Goal: Navigation & Orientation: Find specific page/section

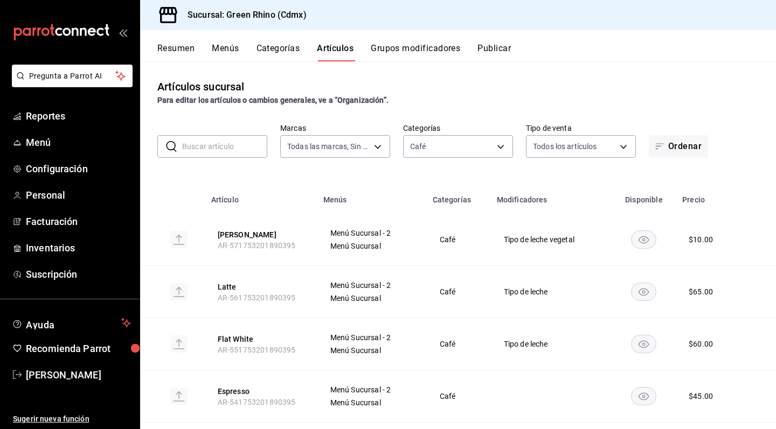
scroll to position [381, 0]
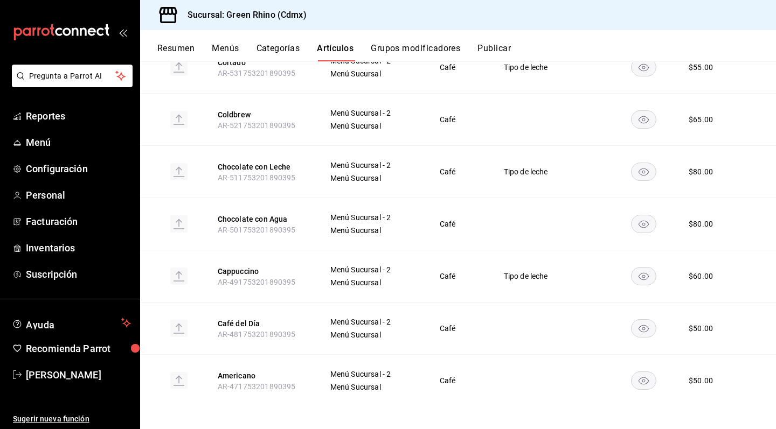
click at [396, 161] on td "Menú Sucursal - 2 Menú Sucursal" at bounding box center [371, 172] width 109 height 52
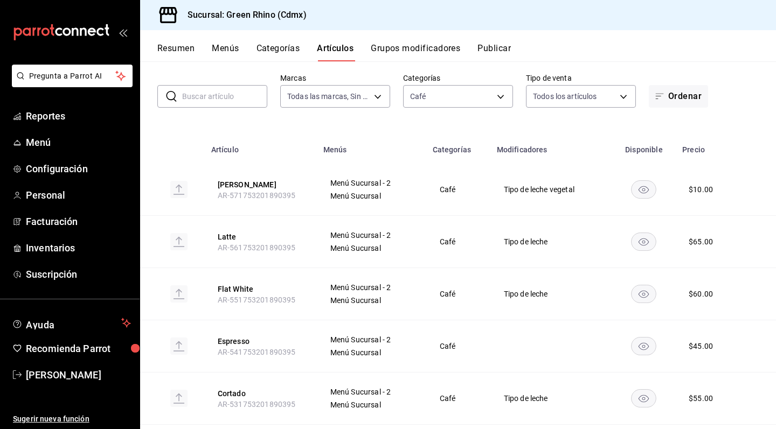
scroll to position [59, 0]
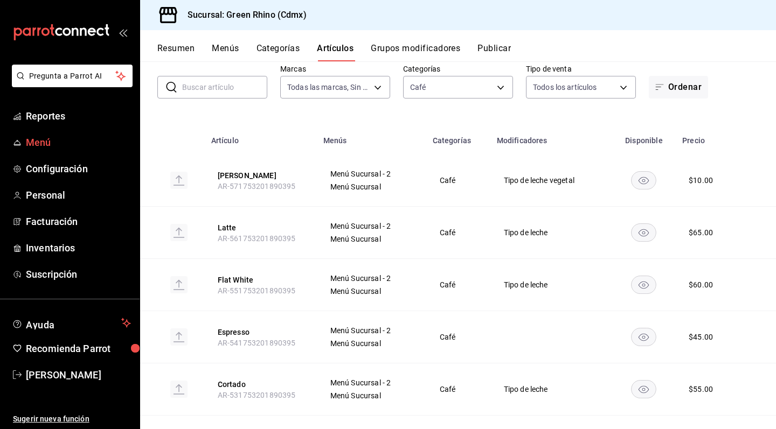
click at [50, 147] on span "Menú" at bounding box center [78, 142] width 105 height 15
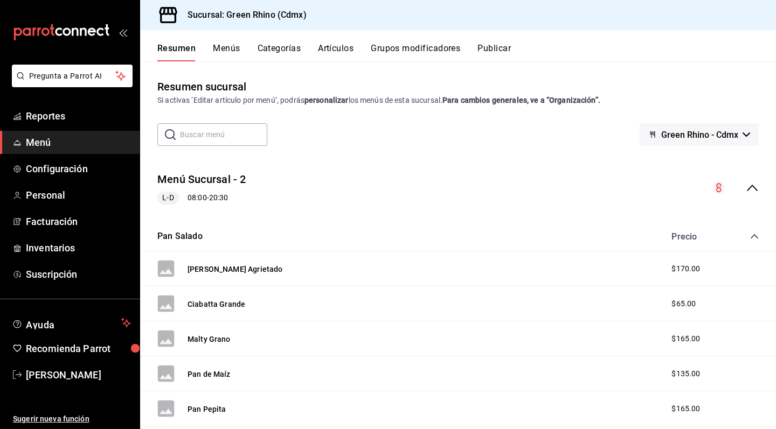
click at [220, 54] on button "Menús" at bounding box center [226, 52] width 27 height 18
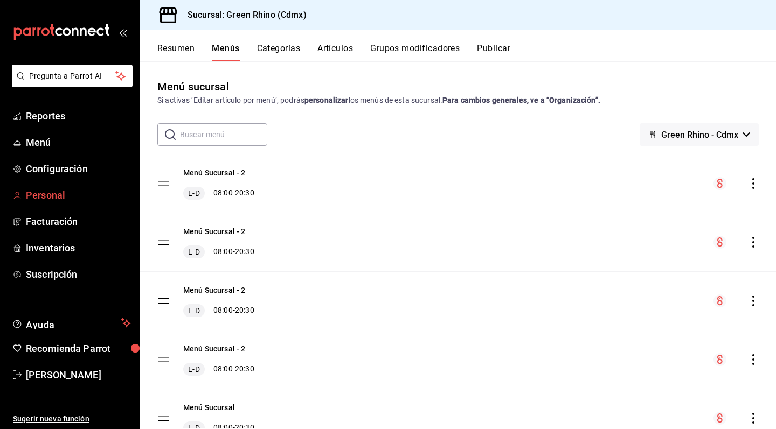
click at [56, 199] on span "Personal" at bounding box center [78, 195] width 105 height 15
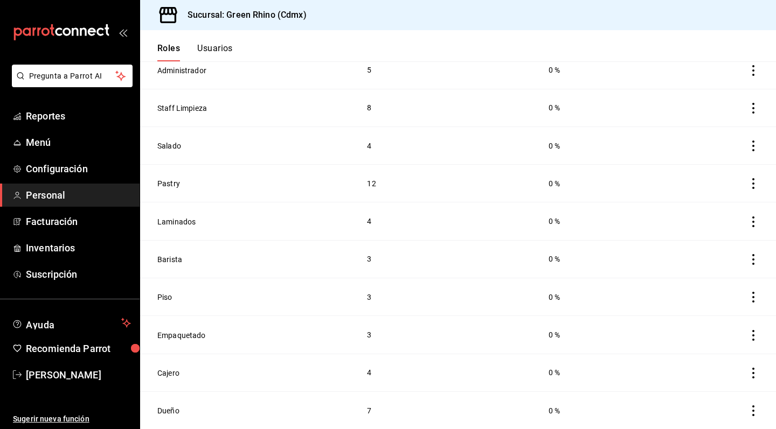
scroll to position [156, 0]
click at [163, 411] on button "Dueño" at bounding box center [168, 411] width 22 height 11
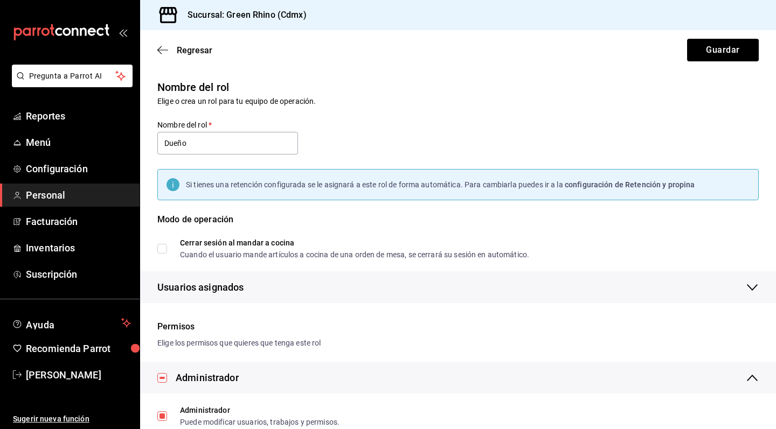
click at [392, 173] on div "Si tienes una retención configurada se le asignará a este rol de forma automáti…" at bounding box center [457, 184] width 601 height 31
click at [59, 143] on span "Menú" at bounding box center [78, 142] width 105 height 15
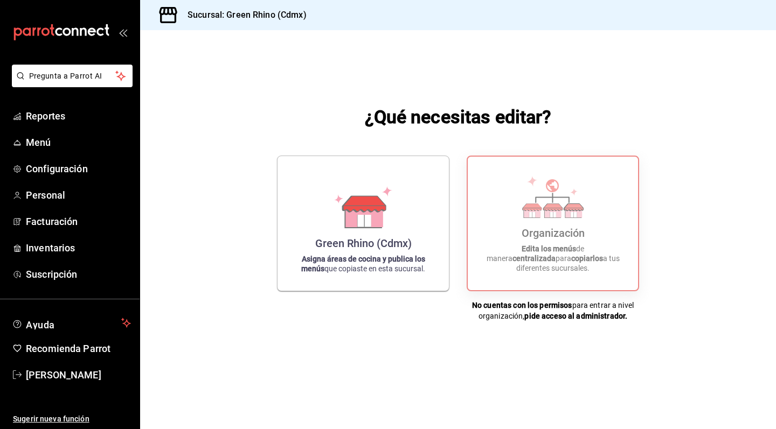
click at [94, 31] on icon "mailbox folders" at bounding box center [91, 31] width 8 height 8
click at [66, 136] on span "Menú" at bounding box center [78, 142] width 105 height 15
click at [75, 372] on span "[PERSON_NAME]" at bounding box center [78, 375] width 105 height 15
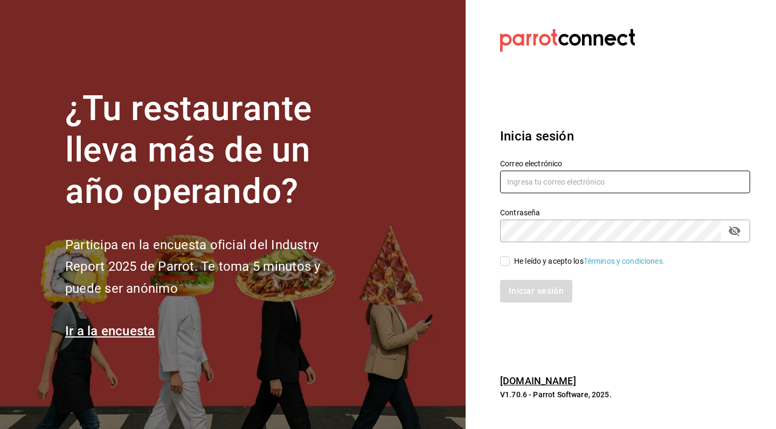
type input "jeronimoalbores1@gmail.com"
click at [503, 263] on input "He leído y acepto los Términos y condiciones." at bounding box center [505, 261] width 10 height 10
checkbox input "true"
click at [517, 291] on button "Iniciar sesión" at bounding box center [536, 291] width 73 height 23
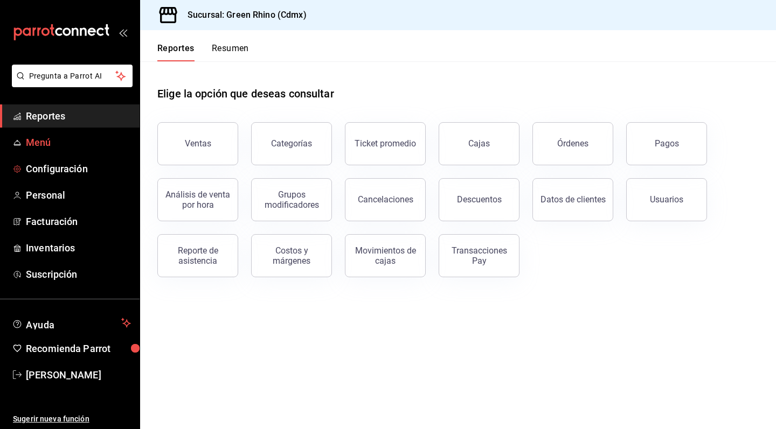
click at [73, 150] on link "Menú" at bounding box center [70, 142] width 140 height 23
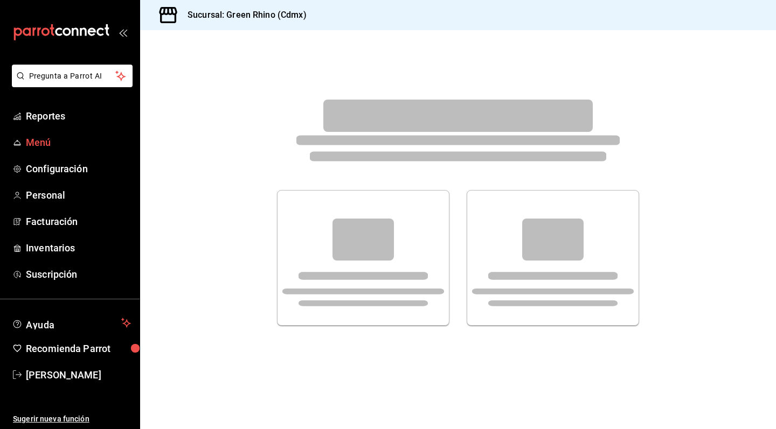
click at [48, 149] on span "Menú" at bounding box center [78, 142] width 105 height 15
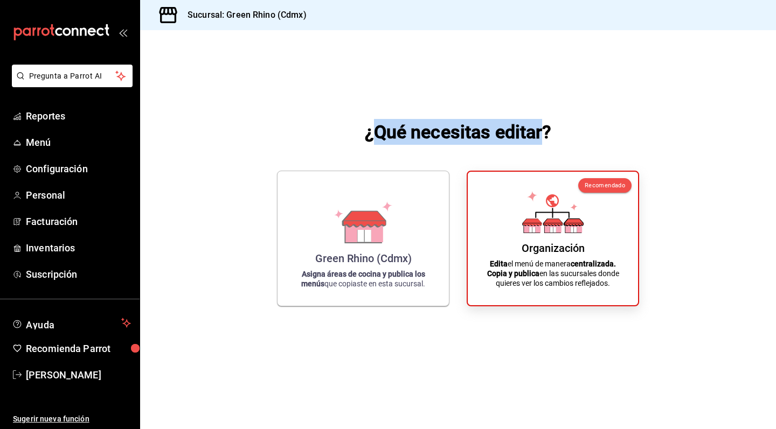
drag, startPoint x: 370, startPoint y: 122, endPoint x: 546, endPoint y: 122, distance: 175.6
click at [546, 122] on h1 "¿Qué necesitas editar?" at bounding box center [458, 132] width 187 height 26
click at [469, 129] on h1 "¿Qué necesitas editar?" at bounding box center [458, 132] width 187 height 26
drag, startPoint x: 360, startPoint y: 136, endPoint x: 572, endPoint y: 127, distance: 211.4
click at [572, 127] on div "¿Qué necesitas editar? Green Rhino (Cdmx) Asigna áreas de cocina y publica los …" at bounding box center [458, 212] width 636 height 365
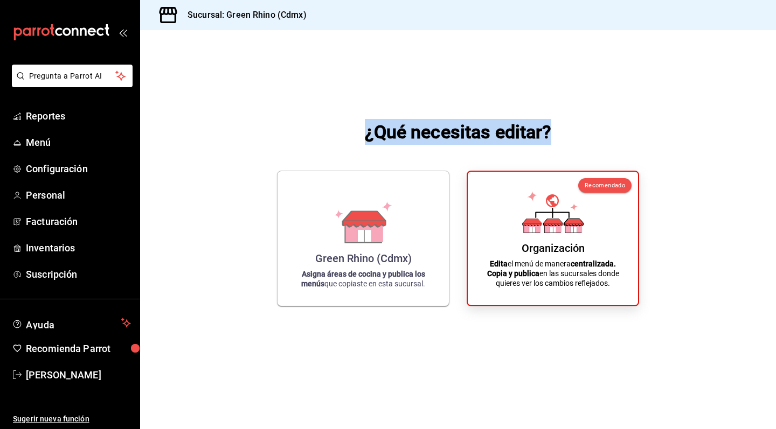
click at [572, 127] on div "¿Qué necesitas editar? Green Rhino (Cdmx) Asigna áreas de cocina y publica los …" at bounding box center [458, 212] width 636 height 365
